Goal: Information Seeking & Learning: Learn about a topic

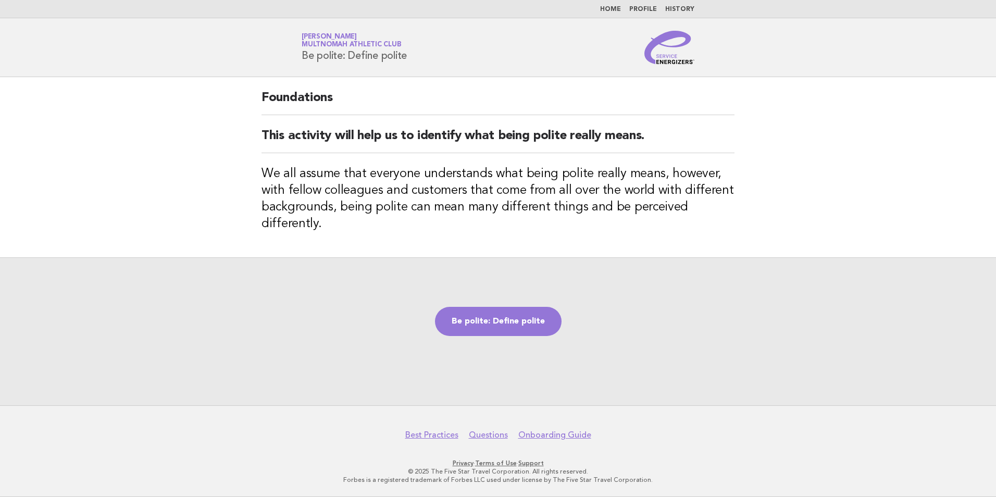
drag, startPoint x: 356, startPoint y: 315, endPoint x: 198, endPoint y: 245, distance: 172.5
click at [198, 245] on main "Foundations This activity will help us to identify what being polite really mea…" at bounding box center [498, 241] width 996 height 328
click at [484, 327] on link "Be polite: Define polite" at bounding box center [498, 321] width 127 height 29
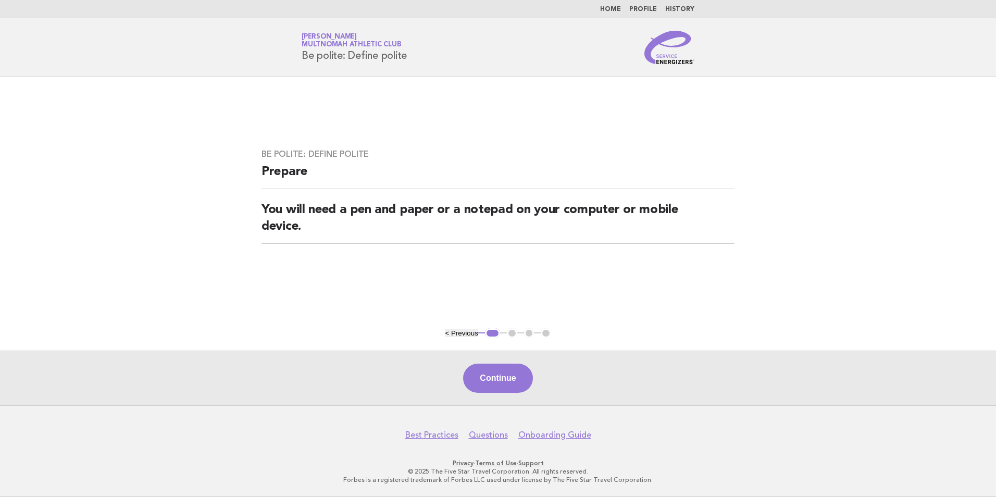
click at [486, 379] on button "Continue" at bounding box center [497, 378] width 69 height 29
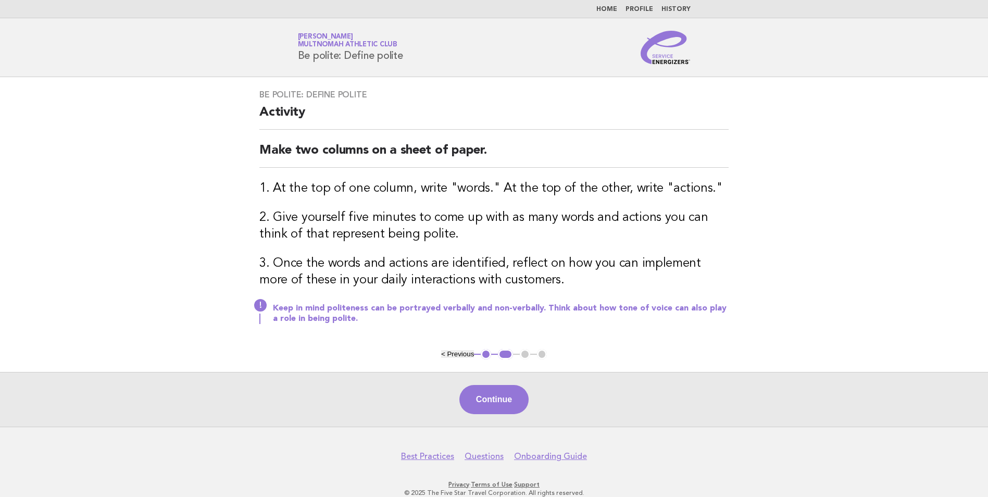
click at [481, 382] on div "Continue" at bounding box center [494, 399] width 988 height 55
click at [476, 392] on button "Continue" at bounding box center [493, 399] width 69 height 29
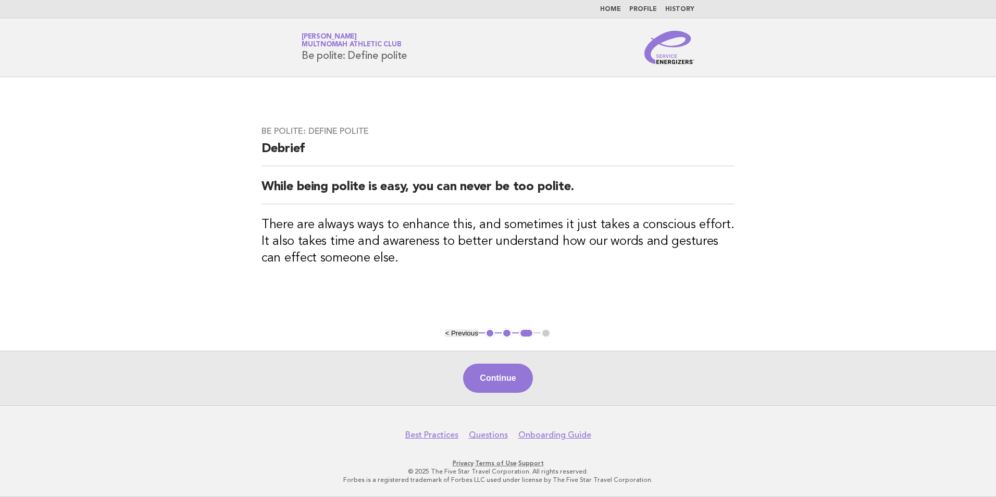
click at [476, 392] on button "Continue" at bounding box center [497, 378] width 69 height 29
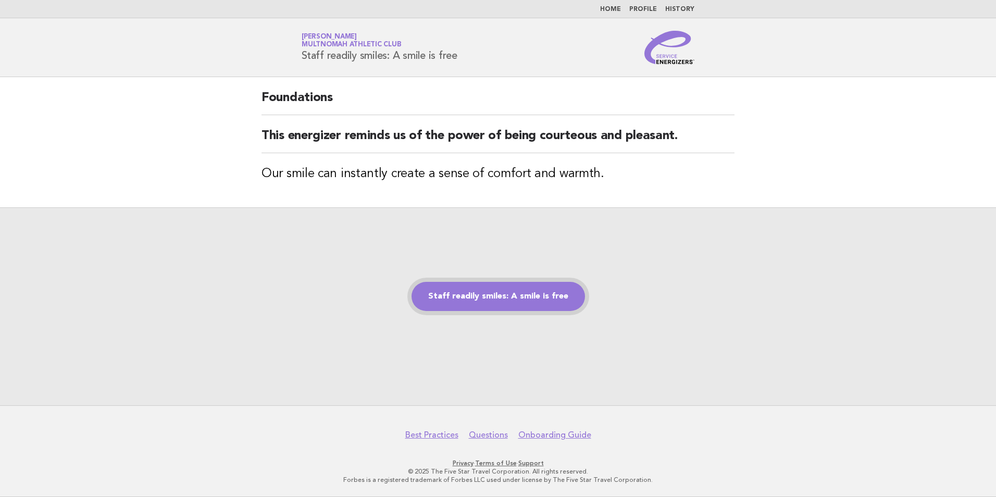
click at [534, 303] on link "Staff readily smiles: A smile is free" at bounding box center [497, 296] width 173 height 29
drag, startPoint x: 533, startPoint y: 303, endPoint x: 258, endPoint y: 315, distance: 275.2
drag, startPoint x: 258, startPoint y: 315, endPoint x: 211, endPoint y: 293, distance: 52.2
click at [211, 293] on div "Staff readily smiles: A smile is free" at bounding box center [498, 306] width 996 height 198
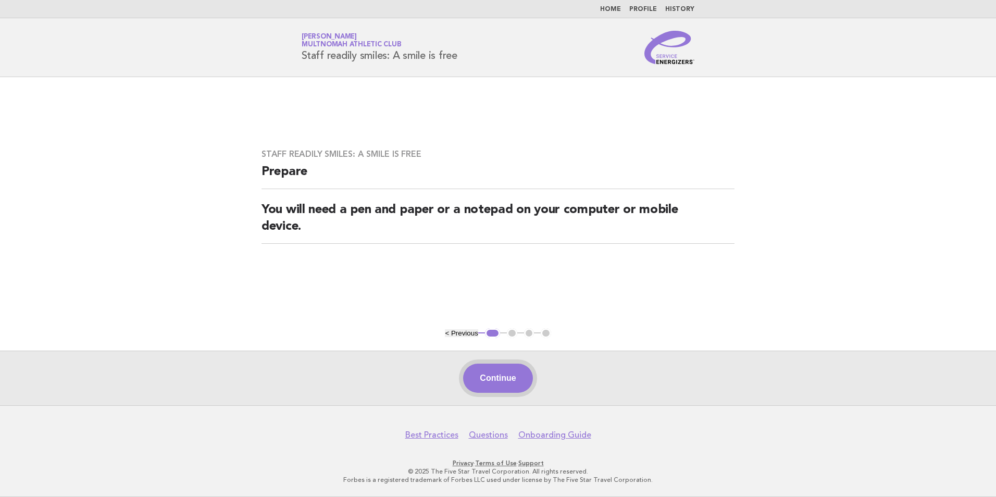
click at [495, 387] on button "Continue" at bounding box center [497, 378] width 69 height 29
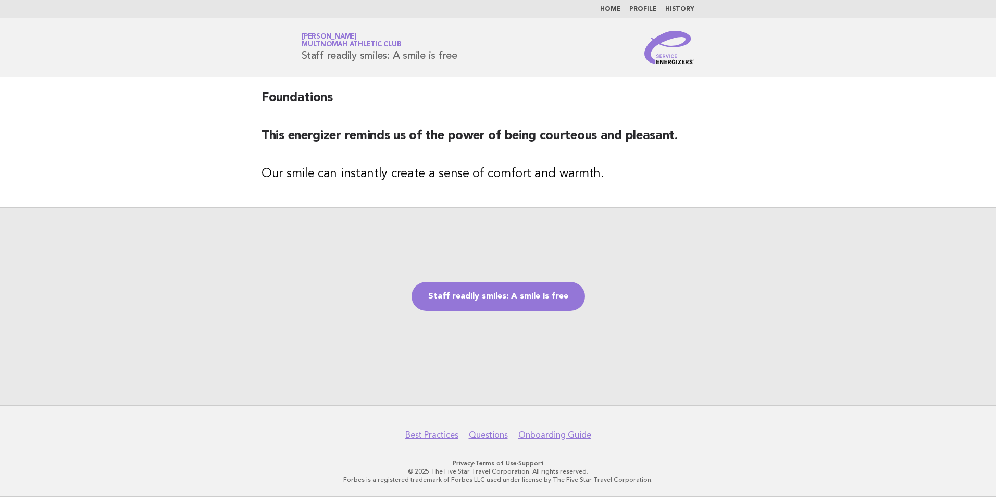
click at [608, 295] on div "Staff readily smiles: A smile is free" at bounding box center [498, 306] width 996 height 198
click at [527, 291] on link "Staff readily smiles: A smile is free" at bounding box center [497, 296] width 173 height 29
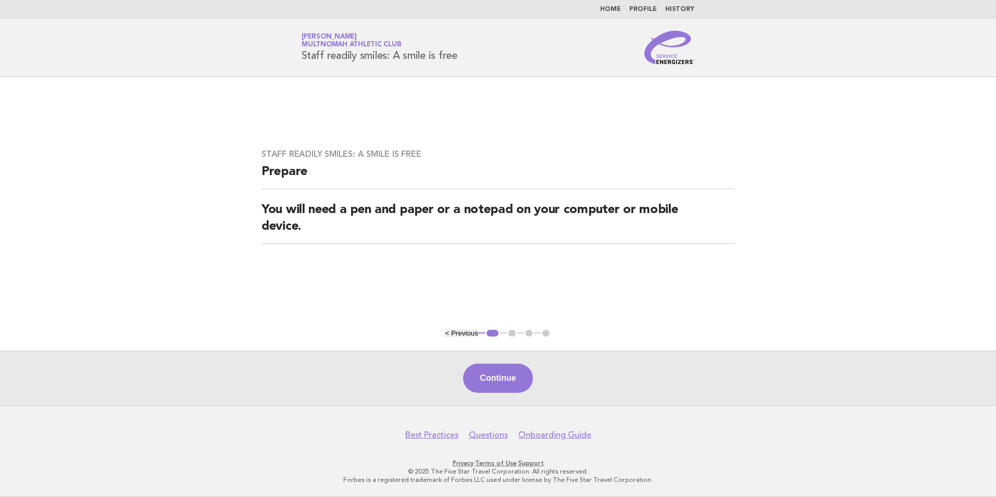
click at [483, 403] on div "Continue" at bounding box center [498, 378] width 996 height 55
click at [480, 384] on button "Continue" at bounding box center [497, 378] width 69 height 29
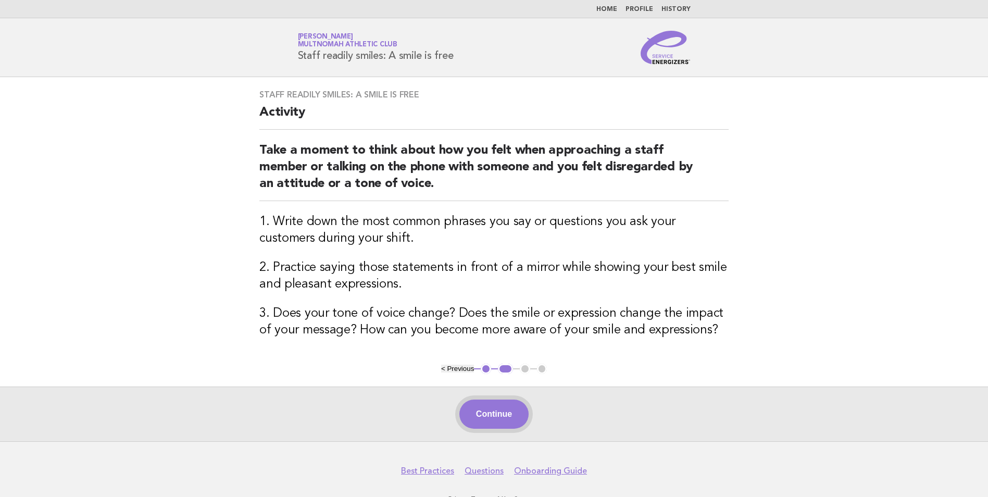
click at [496, 409] on button "Continue" at bounding box center [493, 413] width 69 height 29
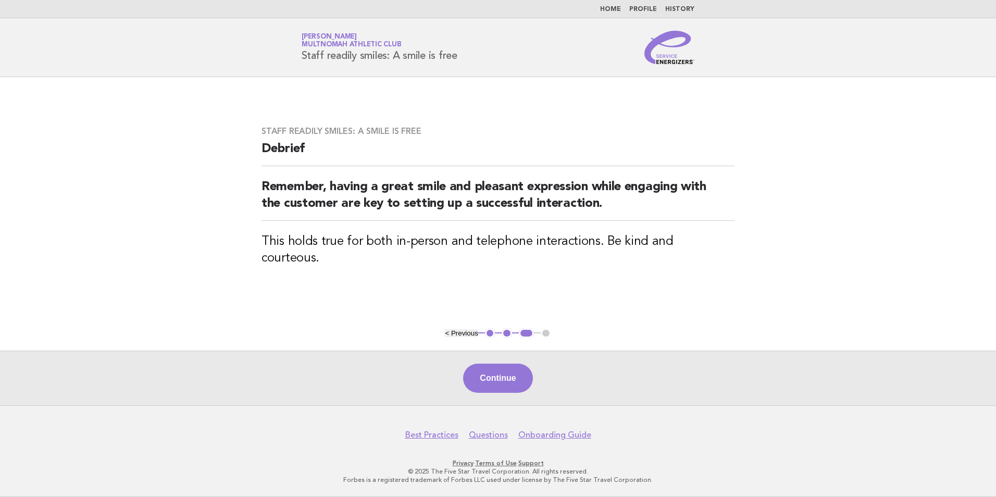
click at [525, 399] on div "Continue" at bounding box center [498, 378] width 996 height 55
click at [523, 382] on button "Continue" at bounding box center [497, 378] width 69 height 29
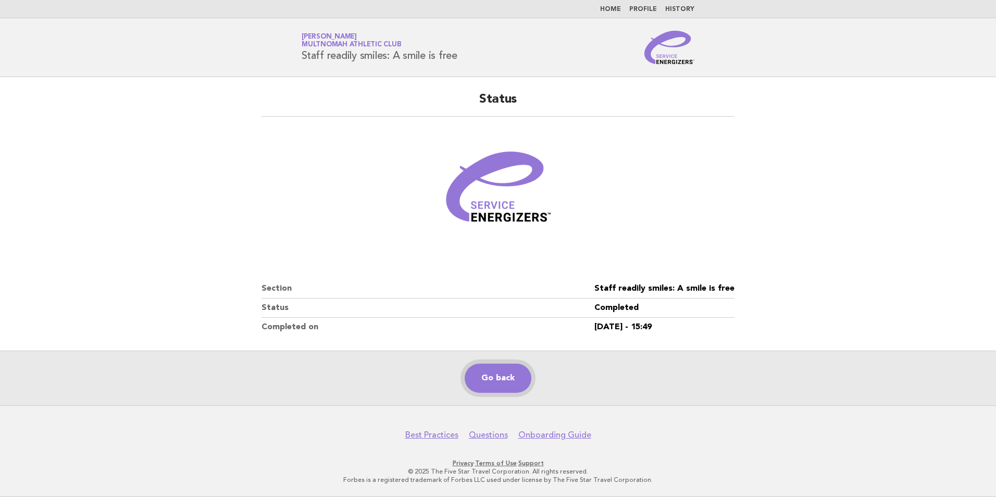
click at [523, 381] on link "Go back" at bounding box center [498, 378] width 67 height 29
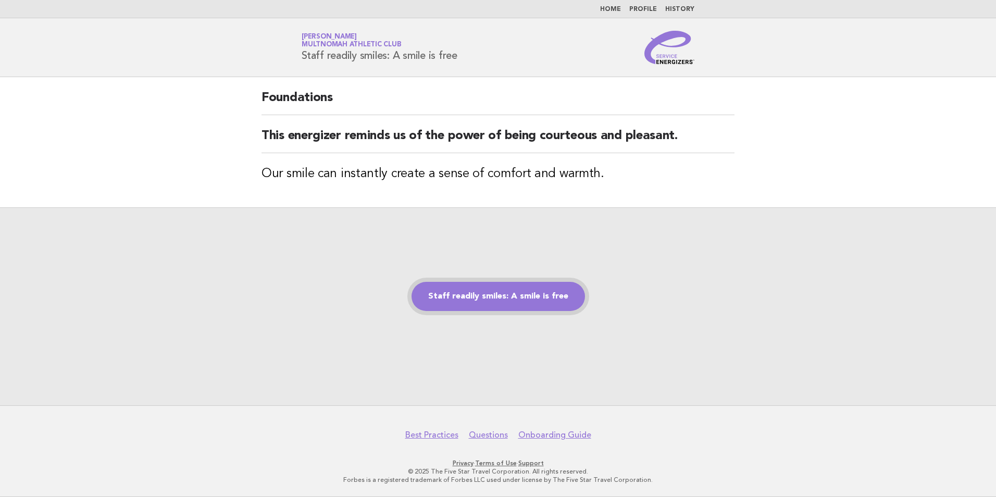
click at [486, 302] on link "Staff readily smiles: A smile is free" at bounding box center [497, 296] width 173 height 29
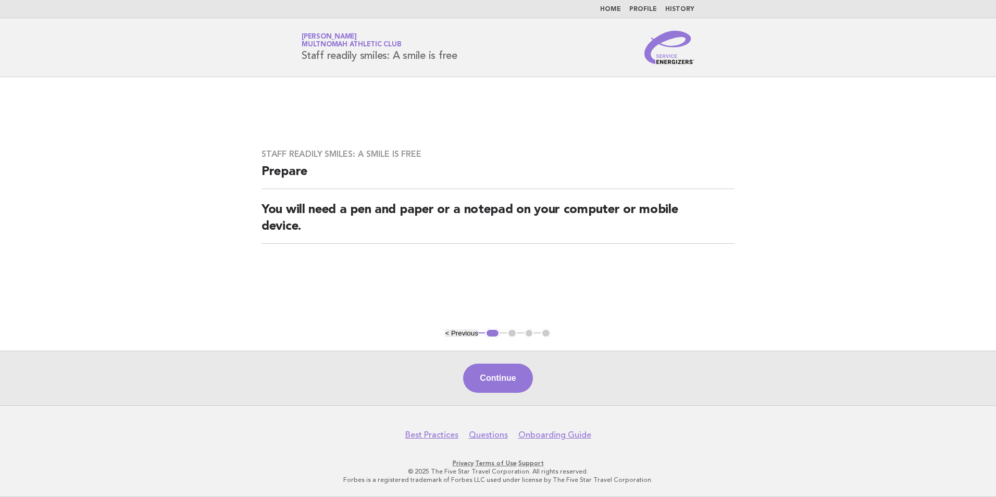
click at [502, 397] on div "Continue" at bounding box center [498, 378] width 996 height 55
click at [502, 388] on button "Continue" at bounding box center [497, 378] width 69 height 29
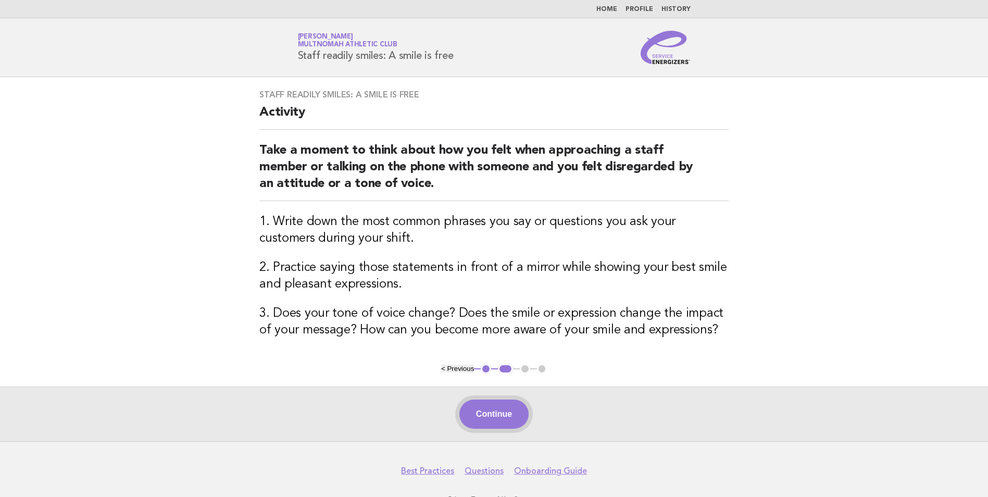
click at [492, 403] on button "Continue" at bounding box center [493, 413] width 69 height 29
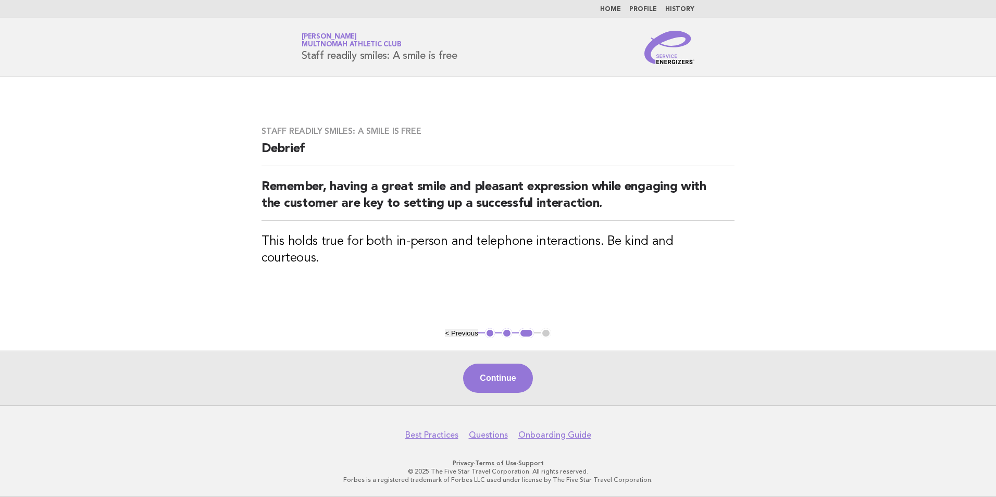
click at [444, 469] on p "© 2025 The Five Star Travel Corporation. All rights reserved." at bounding box center [497, 471] width 637 height 8
click at [496, 367] on button "Continue" at bounding box center [497, 378] width 69 height 29
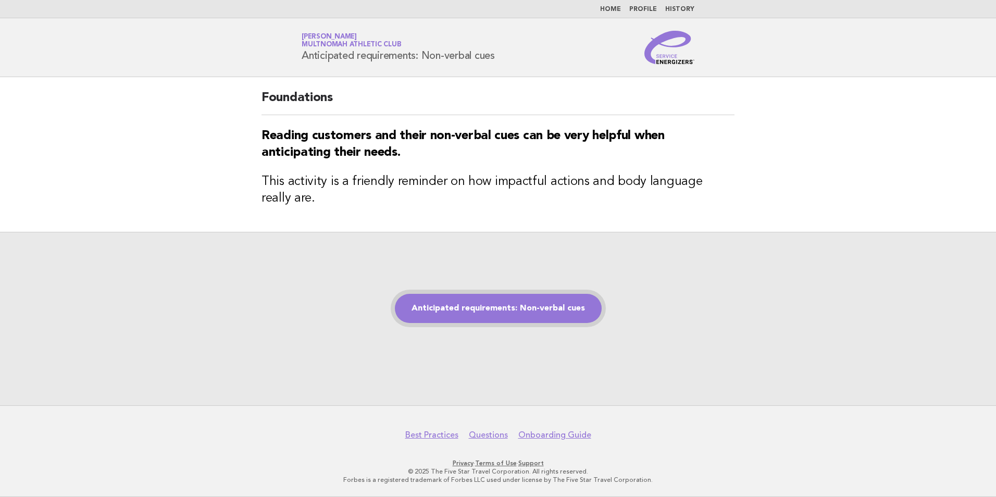
click at [482, 294] on link "Anticipated requirements: Non-verbal cues" at bounding box center [498, 308] width 207 height 29
click at [452, 293] on div "Anticipated requirements: Non-verbal cues" at bounding box center [498, 318] width 996 height 173
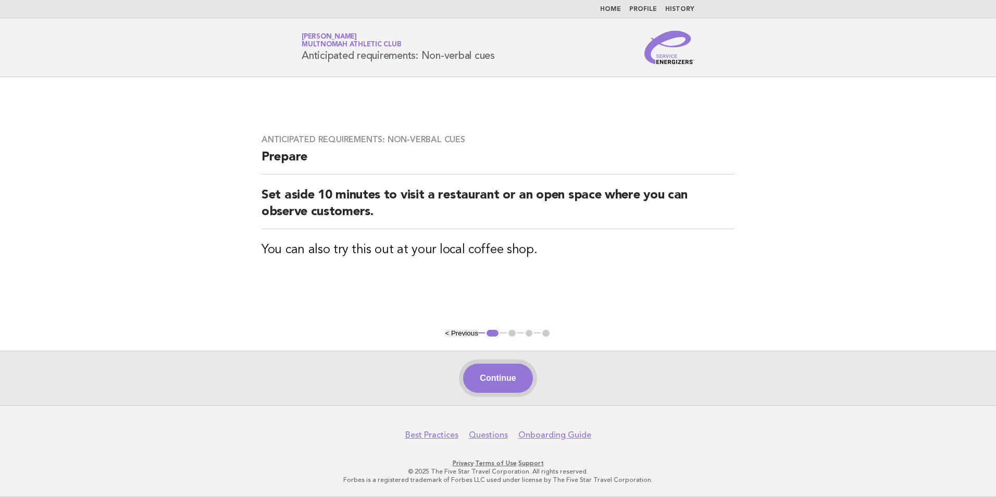
click at [520, 370] on button "Continue" at bounding box center [497, 378] width 69 height 29
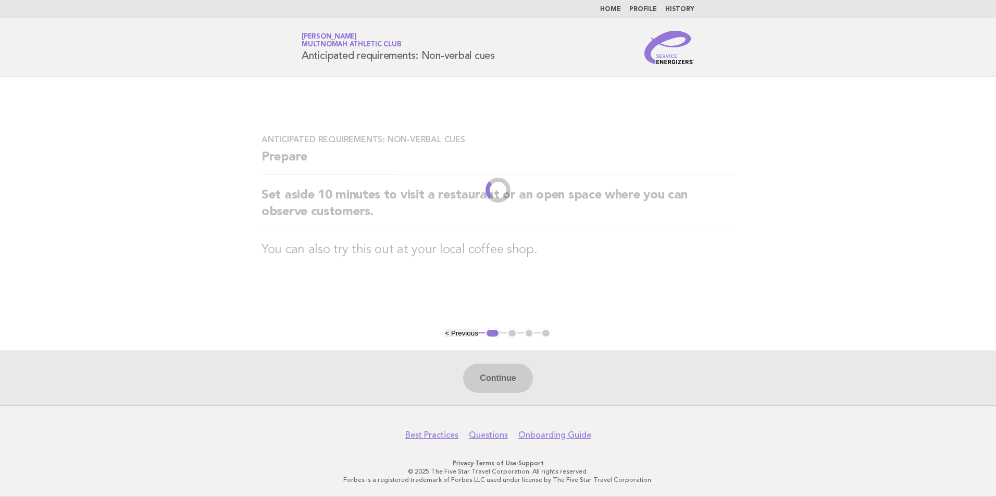
click at [520, 370] on div "Continue" at bounding box center [498, 378] width 996 height 55
drag, startPoint x: 520, startPoint y: 370, endPoint x: 376, endPoint y: 362, distance: 145.0
click at [376, 362] on div "Continue" at bounding box center [498, 378] width 996 height 55
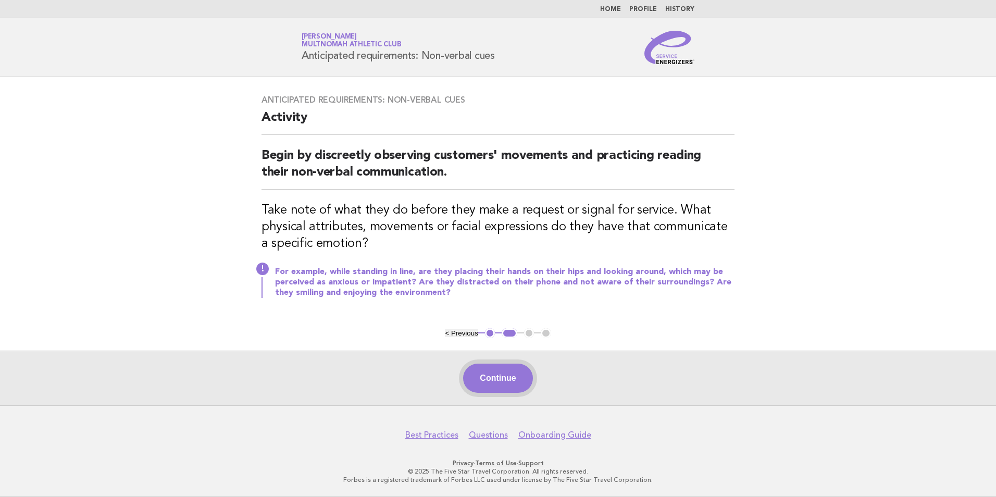
click at [511, 377] on button "Continue" at bounding box center [497, 378] width 69 height 29
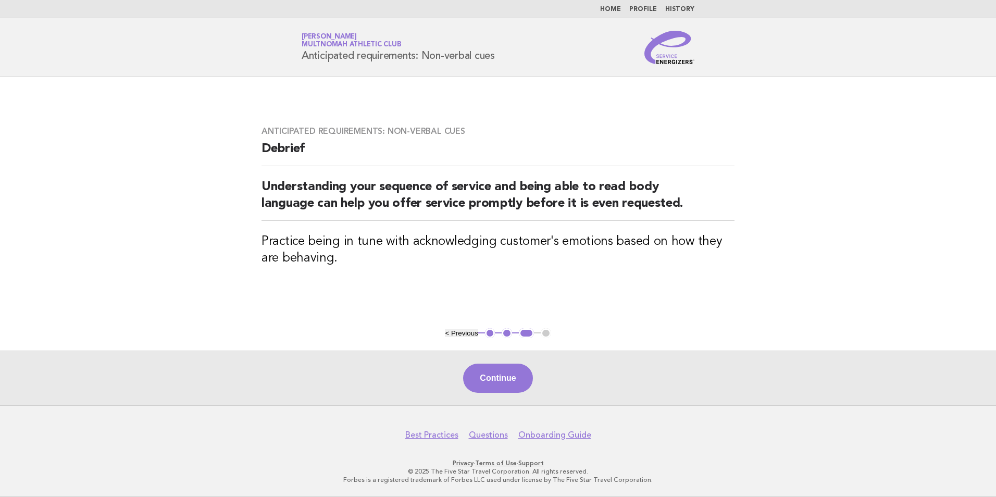
drag, startPoint x: 507, startPoint y: 378, endPoint x: 712, endPoint y: 331, distance: 210.0
click at [712, 331] on main "Anticipated requirements: Non-verbal cues Debrief Understanding your sequence o…" at bounding box center [498, 241] width 996 height 328
click at [534, 384] on div "Continue" at bounding box center [498, 378] width 996 height 55
click at [531, 381] on button "Continue" at bounding box center [497, 378] width 69 height 29
